Goal: Information Seeking & Learning: Check status

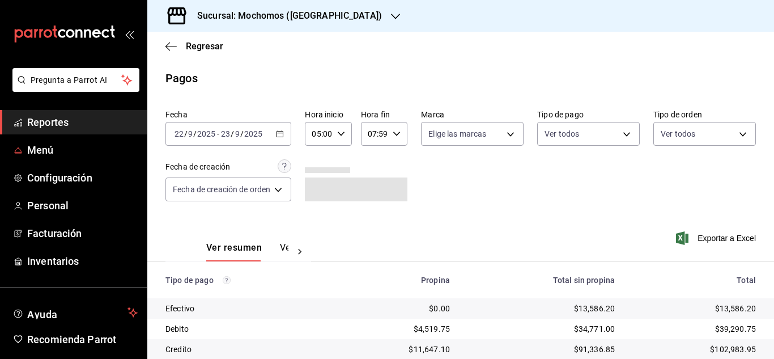
click at [49, 116] on span "Reportes" at bounding box center [82, 121] width 110 height 15
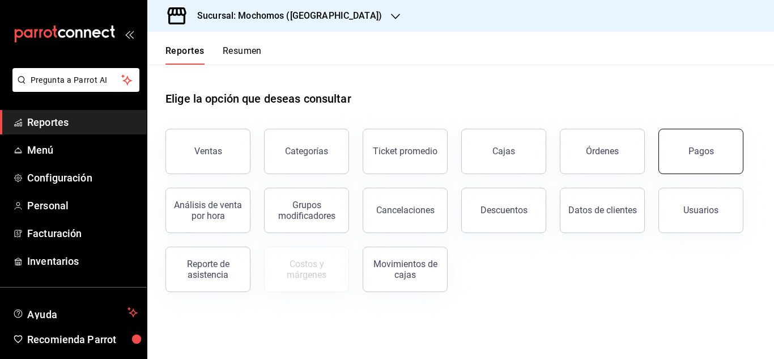
click at [689, 161] on button "Pagos" at bounding box center [700, 151] width 85 height 45
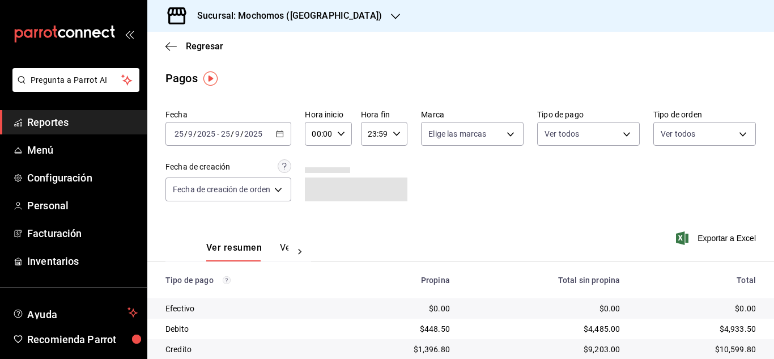
click at [346, 134] on div "00:00 Hora inicio" at bounding box center [328, 134] width 46 height 24
click at [316, 214] on span "06" at bounding box center [318, 212] width 5 height 9
click at [593, 191] on div at bounding box center [387, 179] width 774 height 359
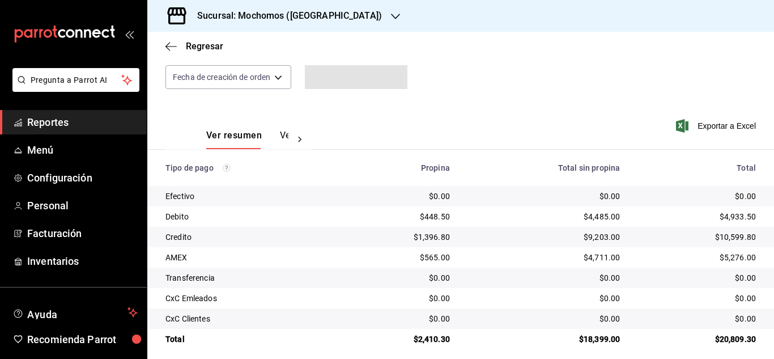
scroll to position [113, 0]
click at [607, 216] on div "$4,485.00" at bounding box center [544, 215] width 152 height 11
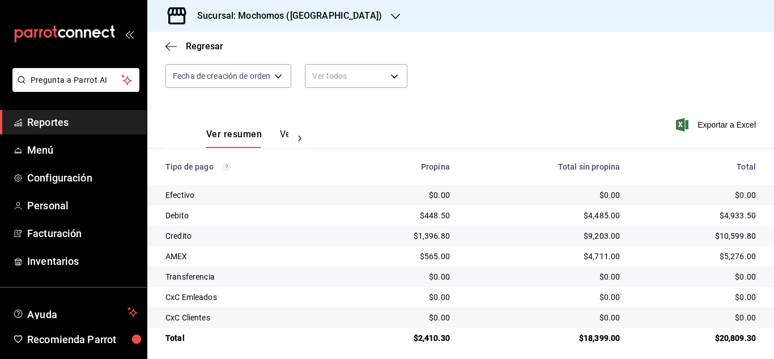
click at [597, 239] on div "$9,203.00" at bounding box center [544, 235] width 152 height 11
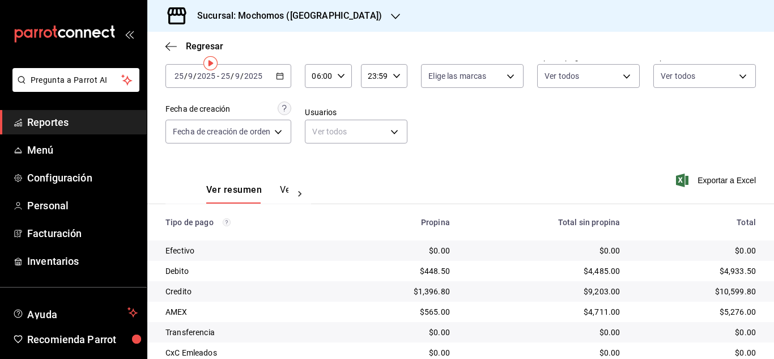
scroll to position [0, 0]
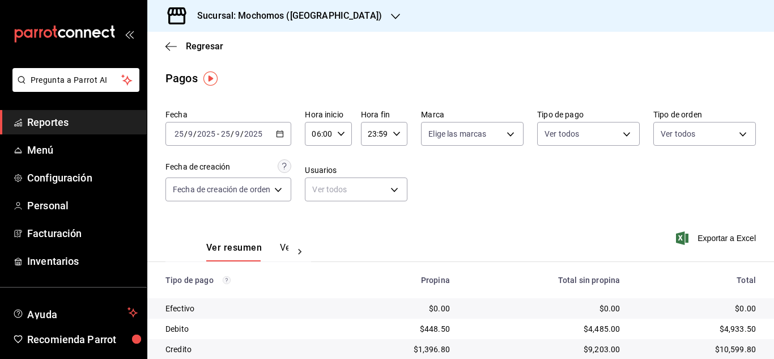
click at [336, 131] on div "06:00 Hora inicio" at bounding box center [328, 134] width 46 height 24
click at [319, 190] on span "05" at bounding box center [318, 191] width 5 height 9
type input "05:00"
click at [431, 173] on div at bounding box center [387, 179] width 774 height 359
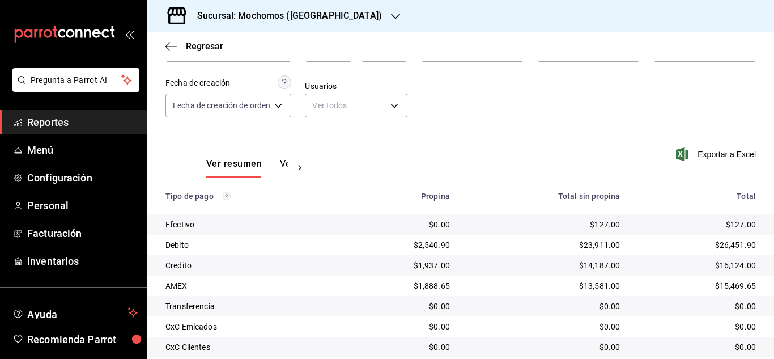
scroll to position [113, 0]
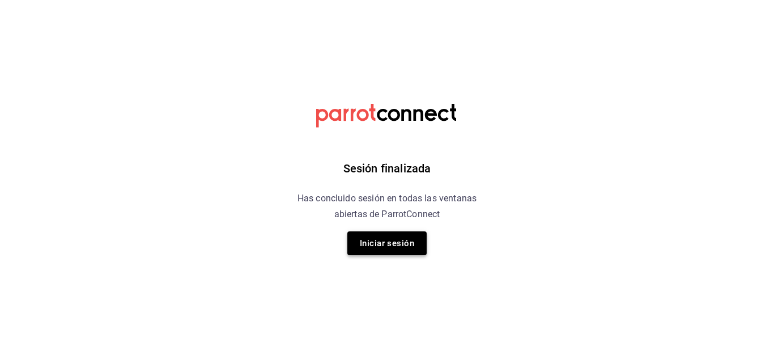
click at [364, 252] on button "Iniciar sesión" at bounding box center [386, 243] width 79 height 24
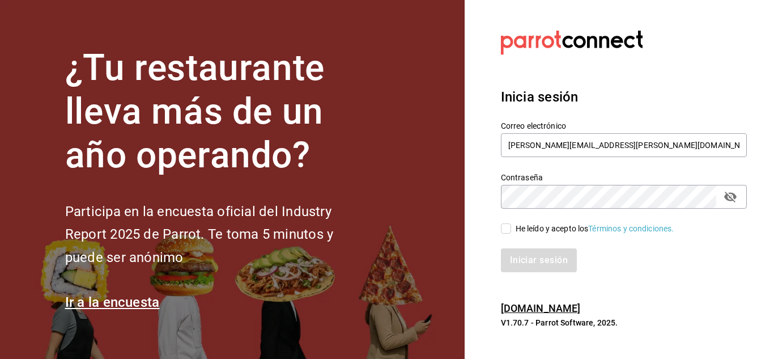
click at [513, 231] on span "He leído y acepto los Términos y condiciones." at bounding box center [592, 229] width 163 height 12
click at [511, 231] on input "He leído y acepto los Términos y condiciones." at bounding box center [506, 228] width 10 height 10
checkbox input "true"
click at [521, 252] on button "Iniciar sesión" at bounding box center [539, 260] width 77 height 24
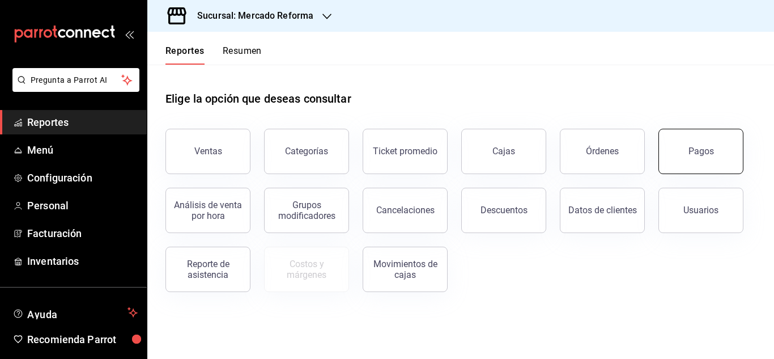
click at [688, 159] on button "Pagos" at bounding box center [700, 151] width 85 height 45
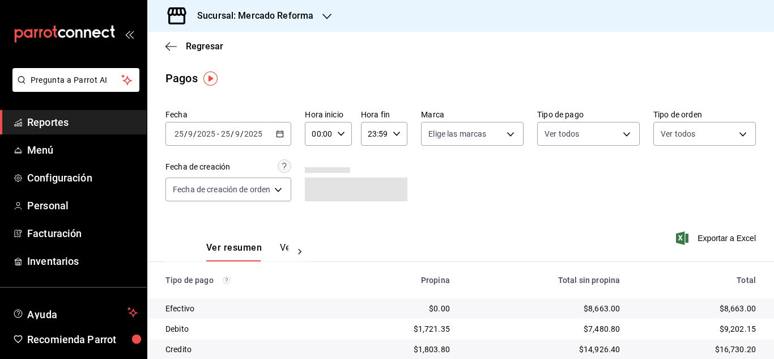
click at [343, 135] on icon "button" at bounding box center [341, 134] width 8 height 8
click at [317, 182] on span "07" at bounding box center [318, 182] width 5 height 9
type input "07:00"
click at [506, 195] on div at bounding box center [387, 179] width 774 height 359
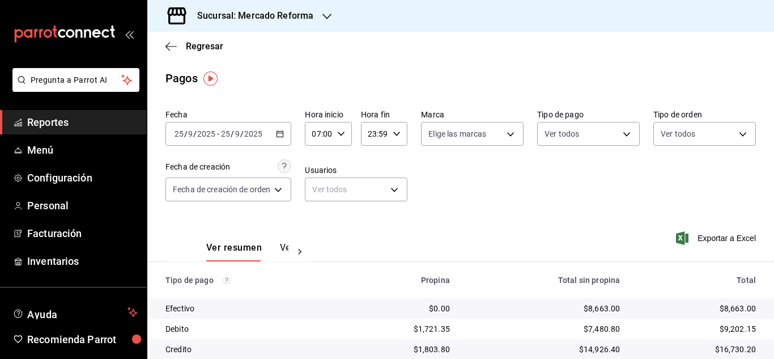
click at [322, 16] on icon "button" at bounding box center [326, 16] width 9 height 9
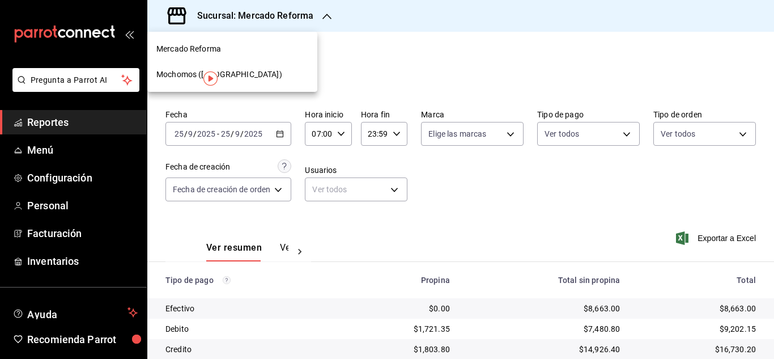
click at [235, 52] on div "Mercado Reforma" at bounding box center [232, 49] width 152 height 12
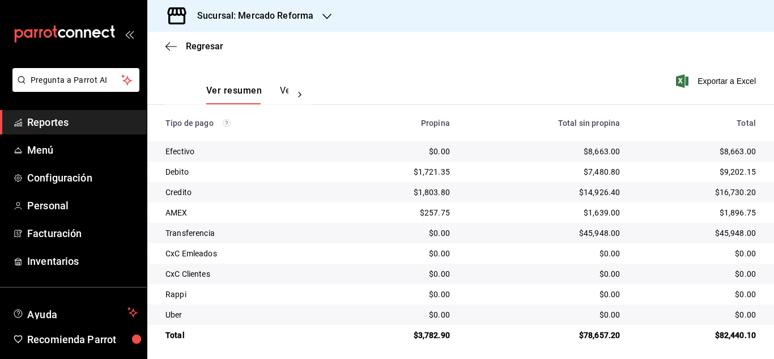
scroll to position [162, 0]
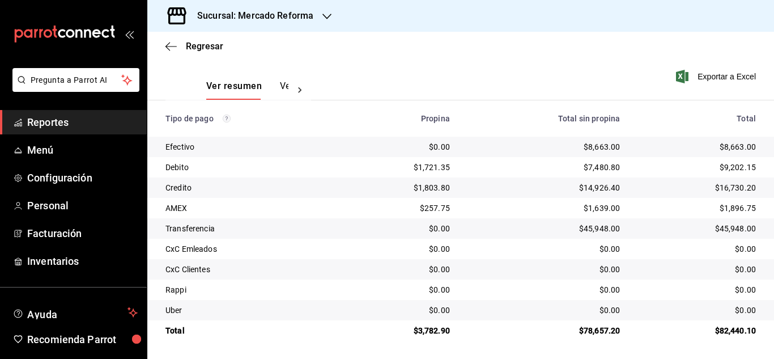
click at [83, 120] on span "Reportes" at bounding box center [82, 121] width 110 height 15
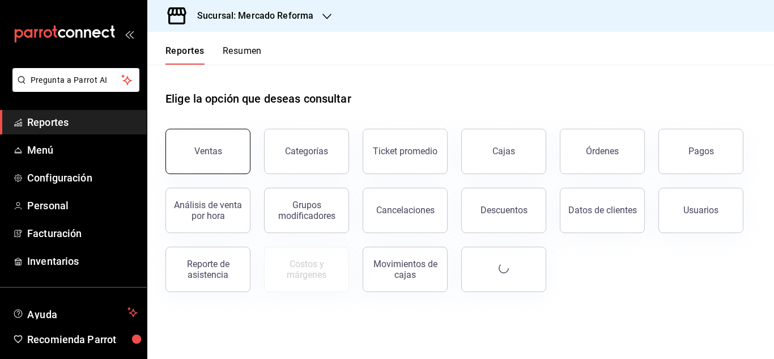
click at [214, 161] on button "Ventas" at bounding box center [207, 151] width 85 height 45
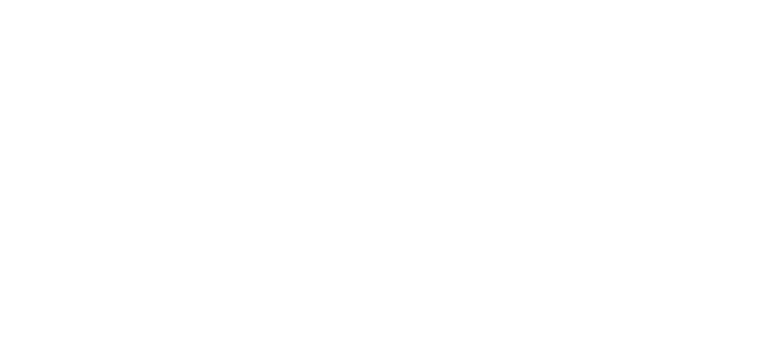
click at [248, 5] on html at bounding box center [387, 2] width 774 height 5
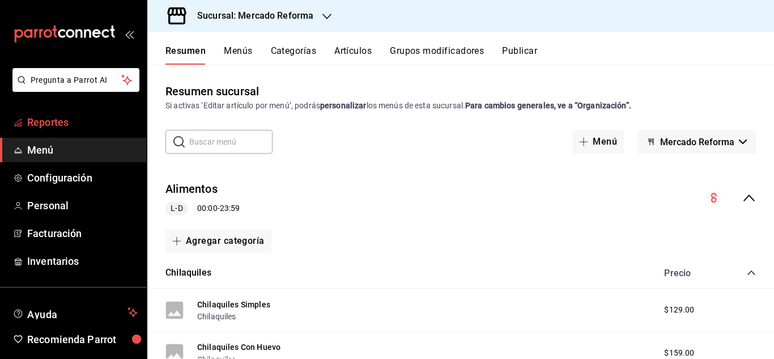
click at [59, 120] on span "Reportes" at bounding box center [82, 121] width 110 height 15
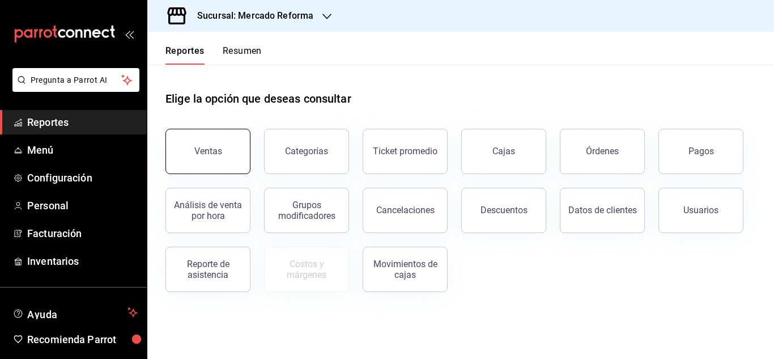
click at [205, 157] on button "Ventas" at bounding box center [207, 151] width 85 height 45
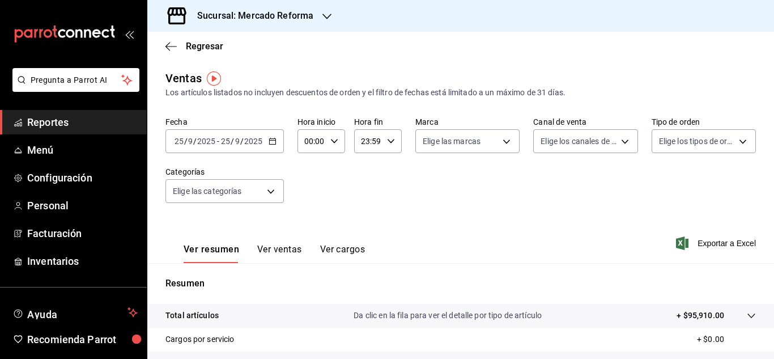
click at [103, 123] on span "Reportes" at bounding box center [82, 121] width 110 height 15
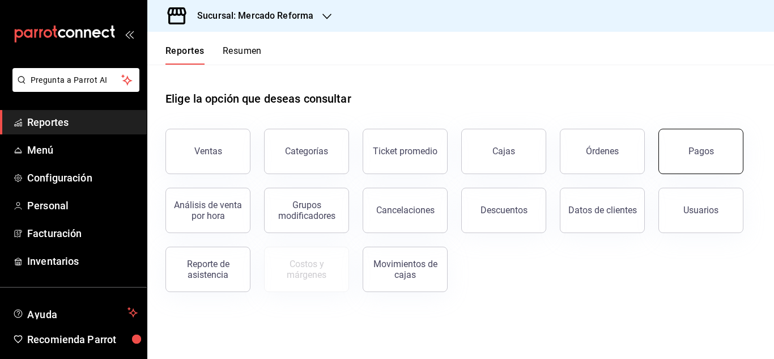
click at [717, 156] on button "Pagos" at bounding box center [700, 151] width 85 height 45
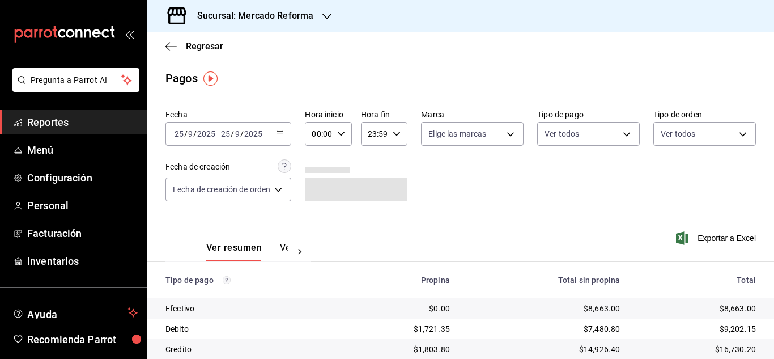
click at [335, 132] on div "00:00 Hora inicio" at bounding box center [328, 134] width 46 height 24
click at [321, 206] on button "06" at bounding box center [318, 212] width 18 height 23
type input "06:00"
click at [589, 194] on div at bounding box center [387, 179] width 774 height 359
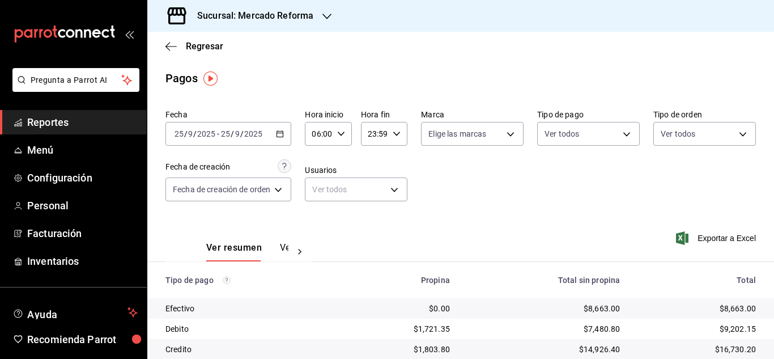
click at [102, 115] on span "Reportes" at bounding box center [82, 121] width 110 height 15
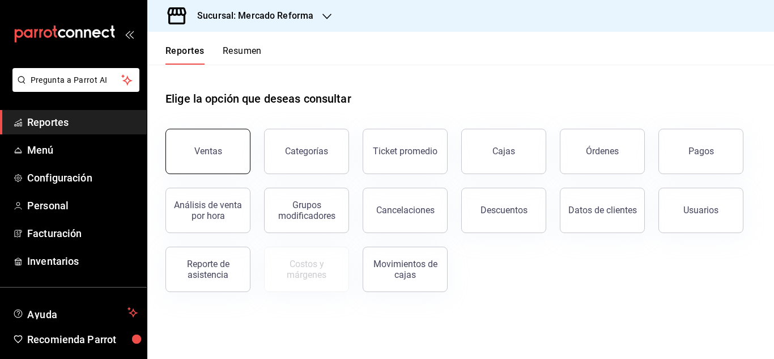
click at [232, 150] on button "Ventas" at bounding box center [207, 151] width 85 height 45
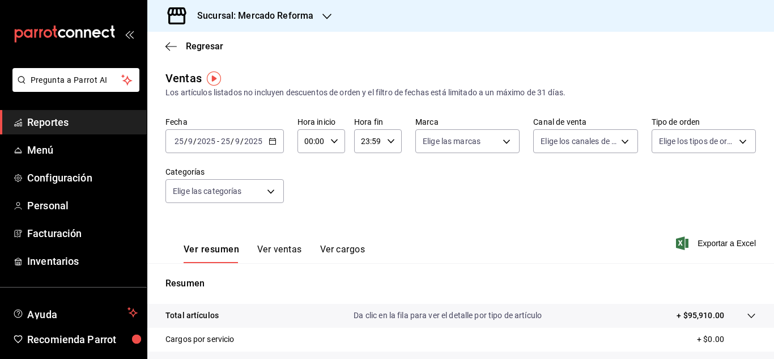
click at [334, 141] on \(Stroke\) "button" at bounding box center [334, 141] width 7 height 4
click at [308, 221] on span "06" at bounding box center [308, 219] width 5 height 9
type input "06:00"
click at [532, 232] on div at bounding box center [387, 179] width 774 height 359
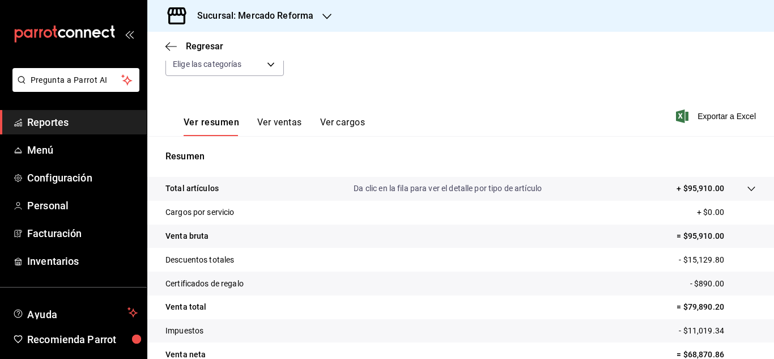
scroll to position [170, 0]
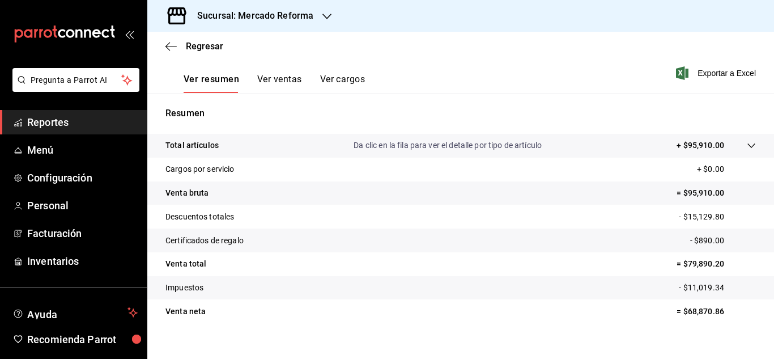
click at [333, 14] on div "Sucursal: Mercado Reforma" at bounding box center [246, 16] width 180 height 32
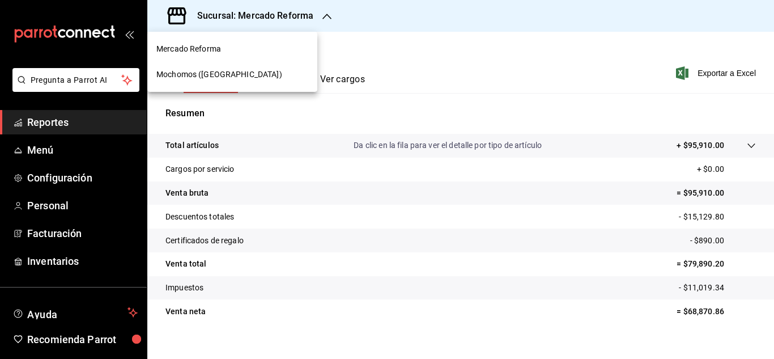
click at [254, 73] on div "Mochomos ([GEOGRAPHIC_DATA])" at bounding box center [232, 75] width 152 height 12
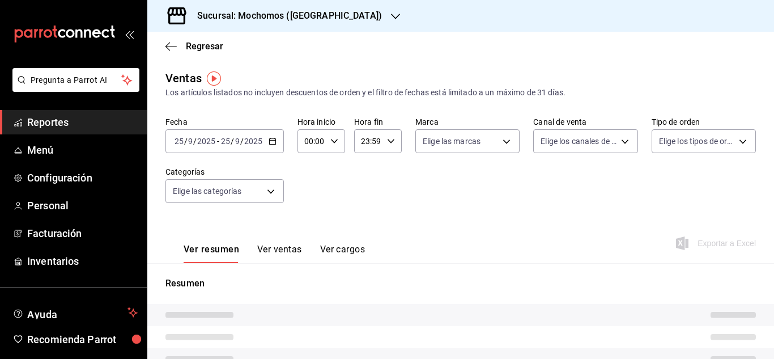
type input "06:00"
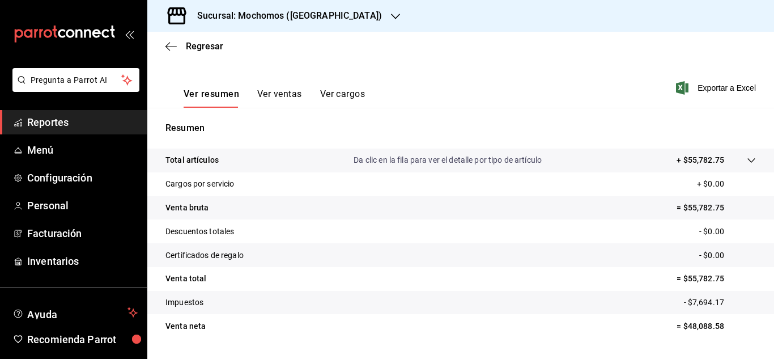
scroll to position [184, 0]
